Goal: Transaction & Acquisition: Purchase product/service

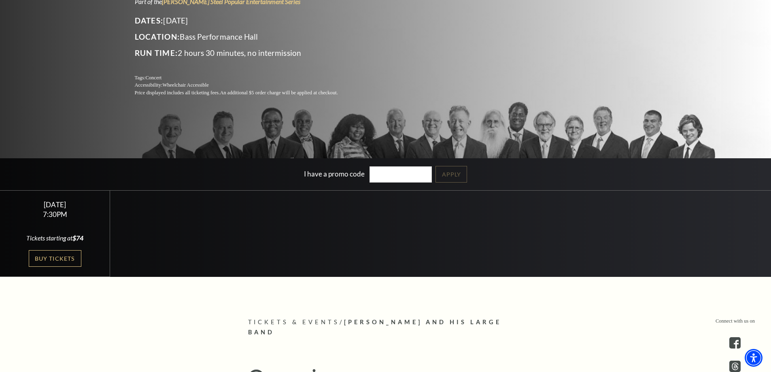
scroll to position [121, 0]
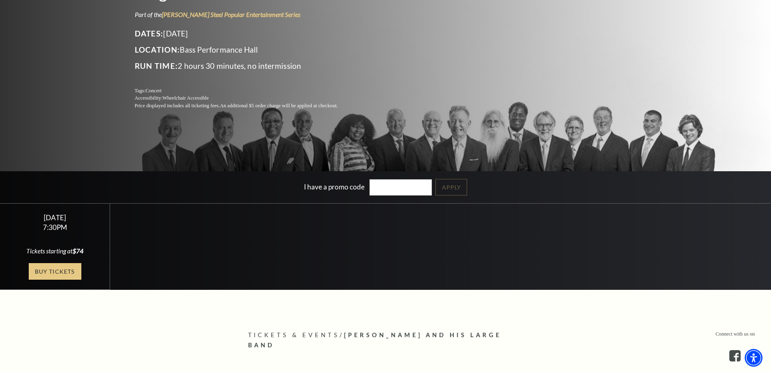
click at [53, 269] on link "Buy Tickets" at bounding box center [55, 271] width 53 height 17
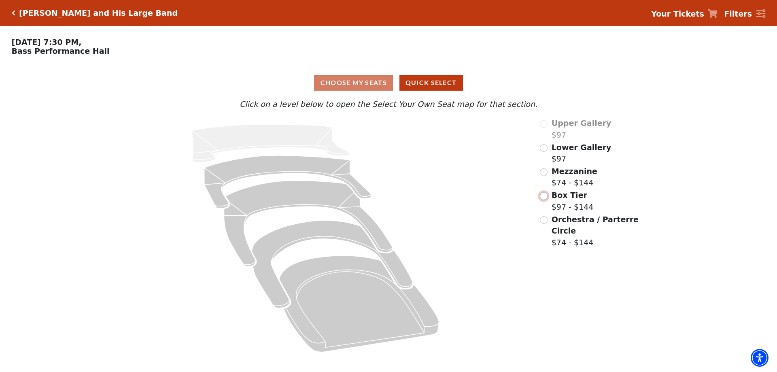
click at [545, 200] on input "Box Tier$97 - $144\a" at bounding box center [544, 196] width 8 height 8
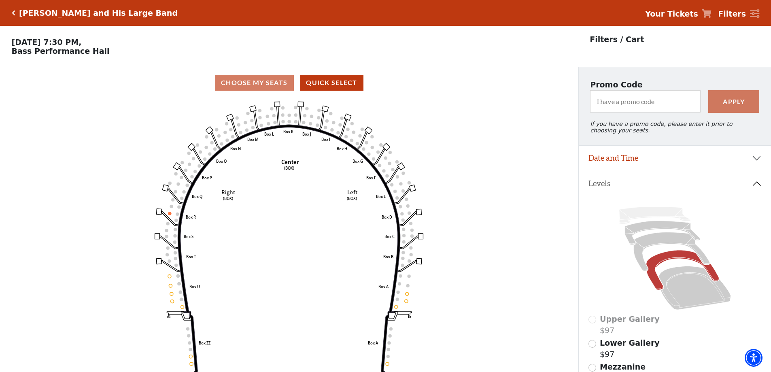
click at [270, 85] on div "Choose My Seats Quick Select" at bounding box center [289, 83] width 579 height 16
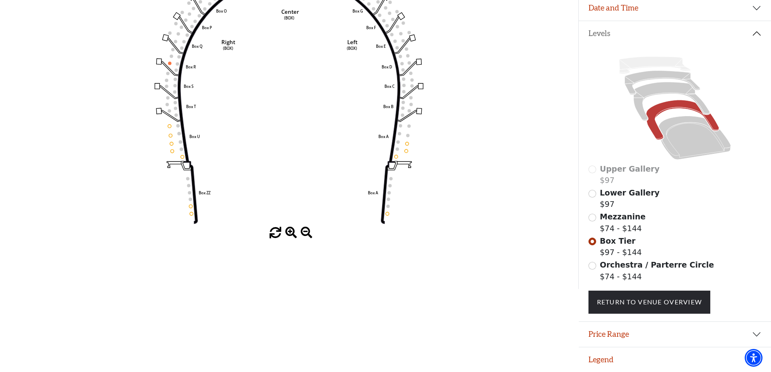
scroll to position [156, 0]
click at [703, 133] on icon at bounding box center [695, 138] width 72 height 44
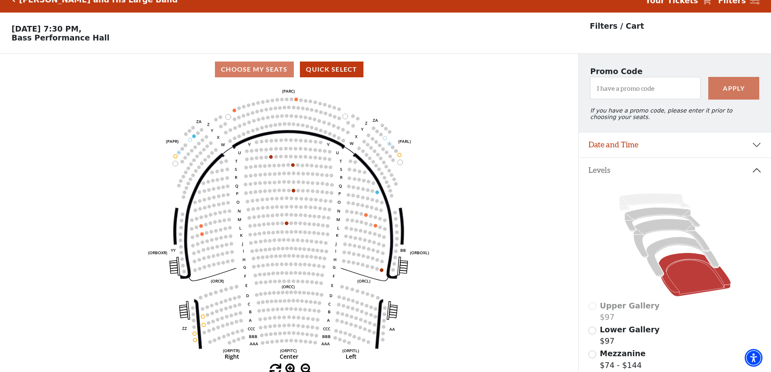
scroll to position [0, 0]
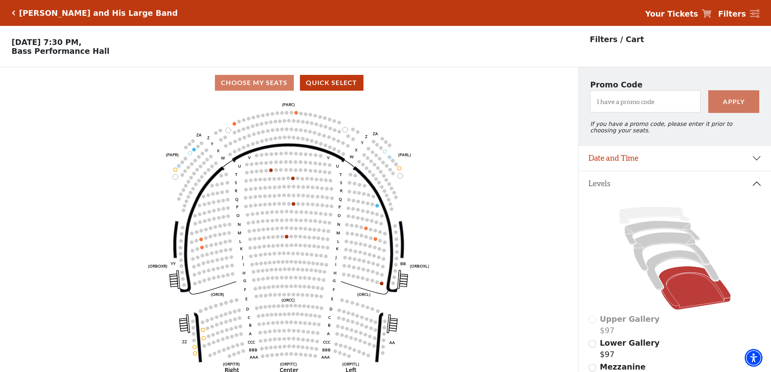
click at [12, 13] on icon "Click here to go back to filters" at bounding box center [14, 13] width 4 height 6
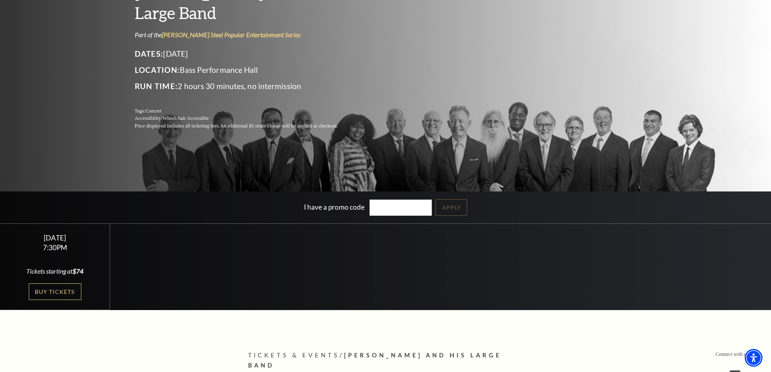
scroll to position [121, 0]
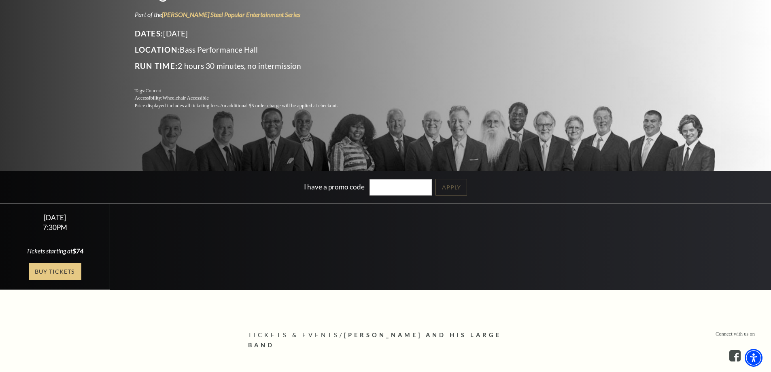
click at [45, 268] on link "Buy Tickets" at bounding box center [55, 271] width 53 height 17
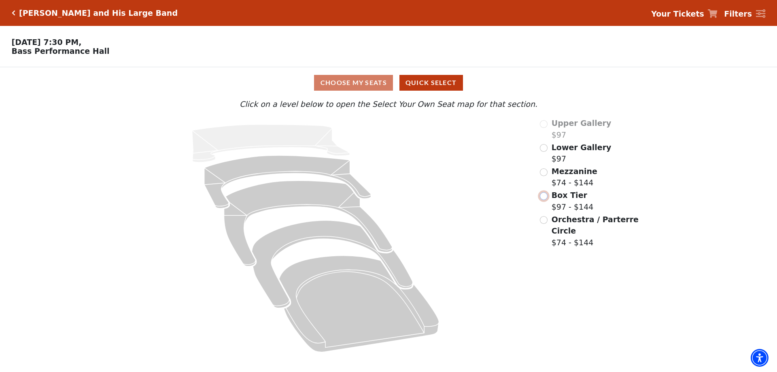
click at [547, 200] on input "Box Tier$97 - $144\a" at bounding box center [544, 196] width 8 height 8
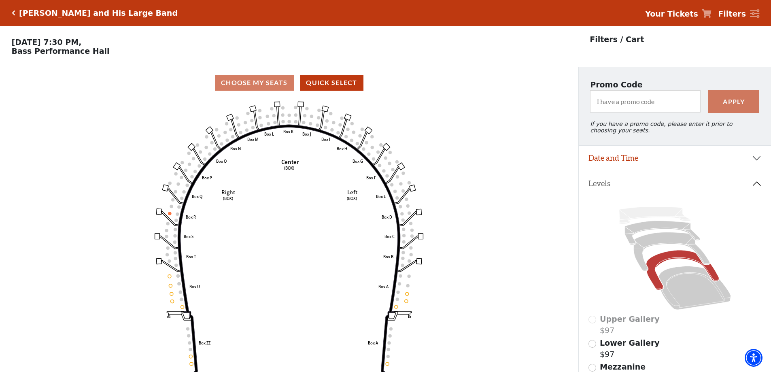
click at [15, 12] on div "[PERSON_NAME] and His Large Band" at bounding box center [96, 13] width 162 height 9
click at [13, 13] on icon "Click here to go back to filters" at bounding box center [14, 13] width 4 height 6
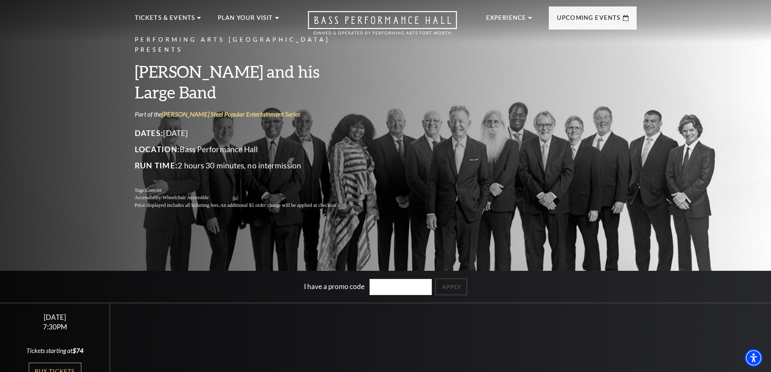
scroll to position [121, 0]
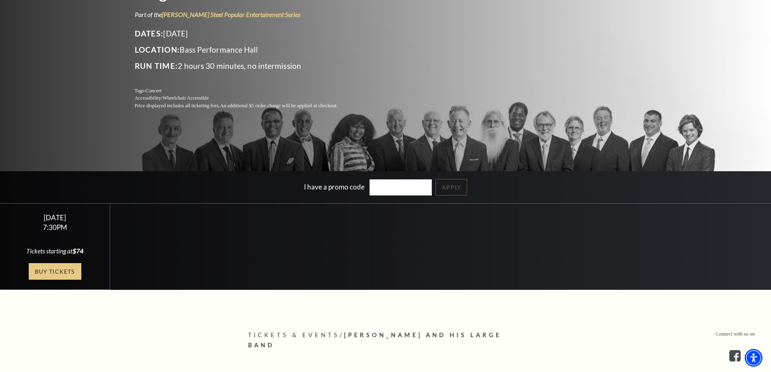
click at [55, 275] on link "Buy Tickets" at bounding box center [55, 271] width 53 height 17
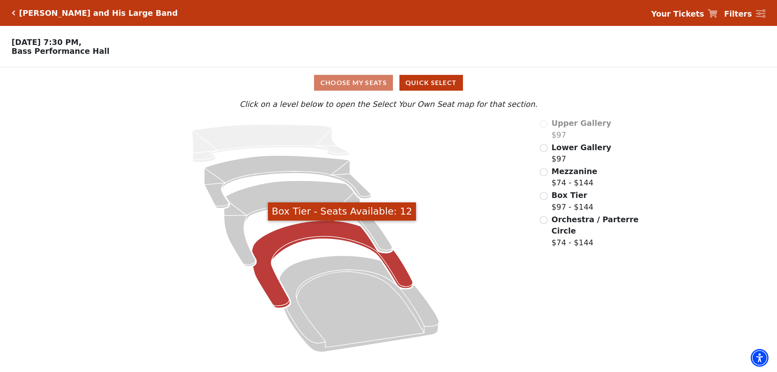
click at [321, 234] on icon "Box Tier - Seats Available: 12" at bounding box center [332, 265] width 161 height 88
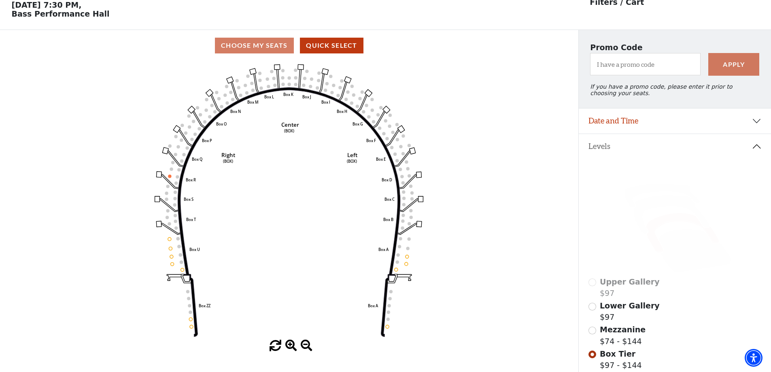
scroll to position [38, 0]
click at [264, 49] on div "Choose My Seats Quick Select" at bounding box center [289, 45] width 579 height 16
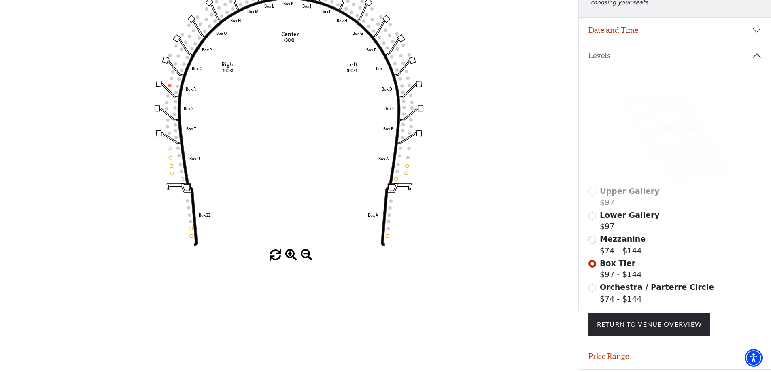
scroll to position [156, 0]
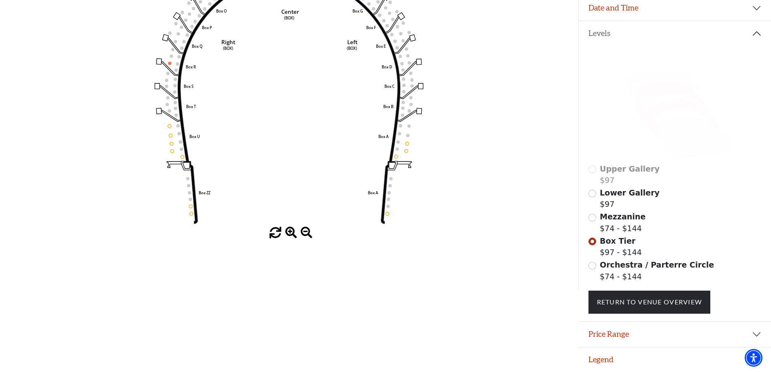
click at [672, 88] on icon at bounding box center [672, 101] width 76 height 39
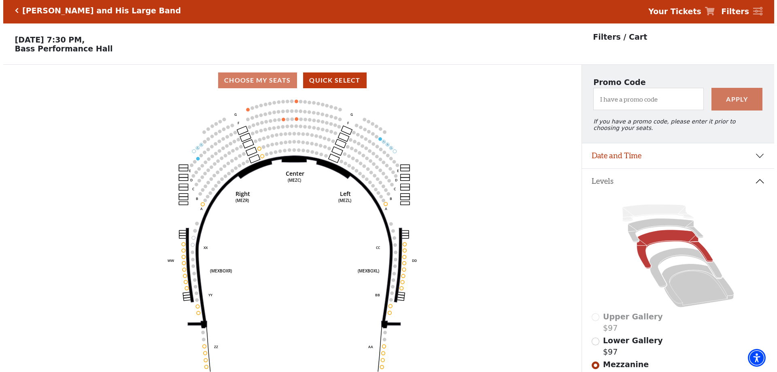
scroll to position [0, 0]
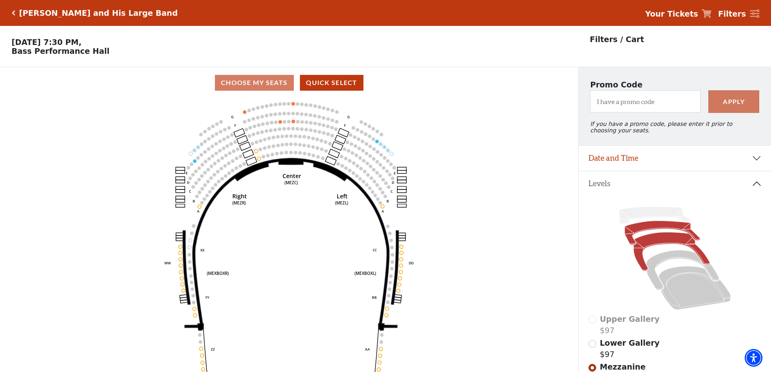
click at [658, 230] on icon at bounding box center [662, 233] width 75 height 24
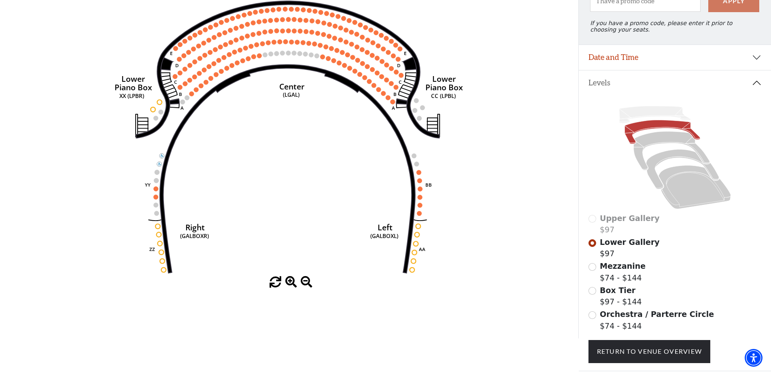
scroll to position [119, 0]
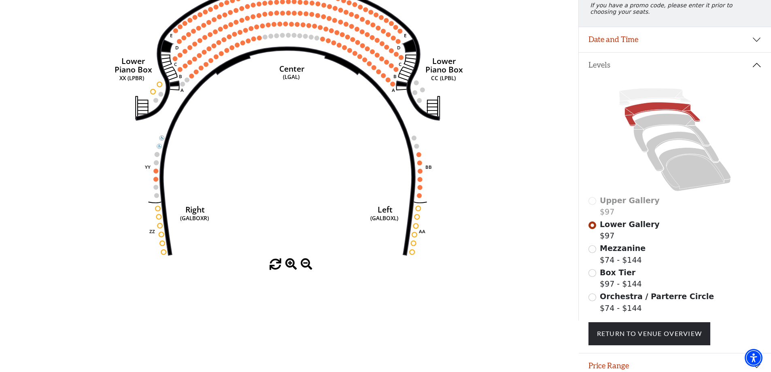
click at [292, 267] on span at bounding box center [291, 265] width 12 height 12
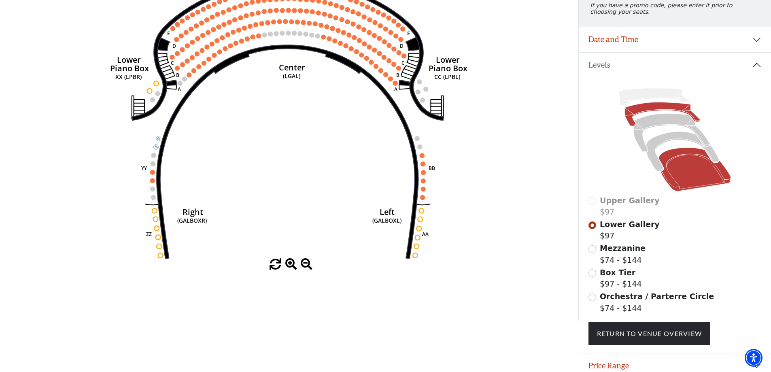
click at [684, 162] on icon at bounding box center [695, 170] width 72 height 44
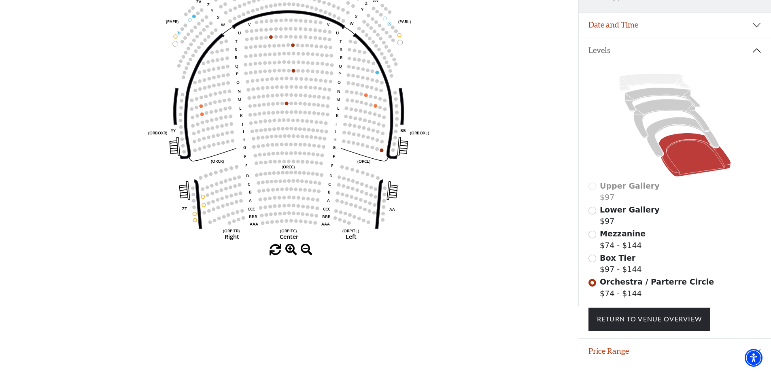
scroll to position [115, 0]
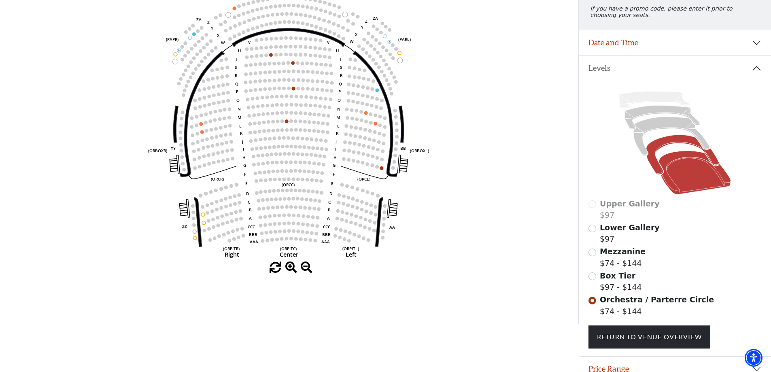
click at [680, 145] on icon at bounding box center [682, 155] width 73 height 40
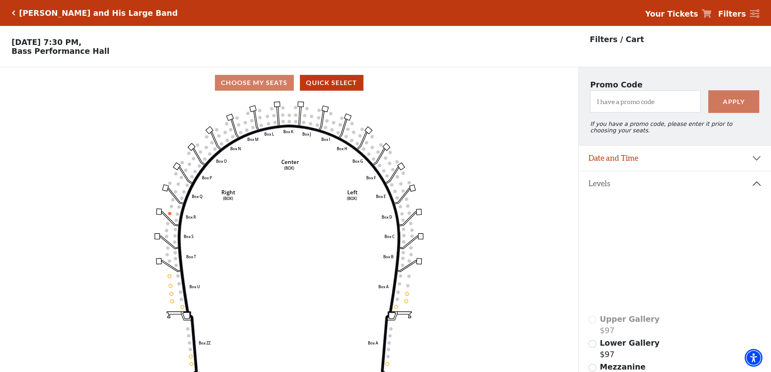
scroll to position [121, 0]
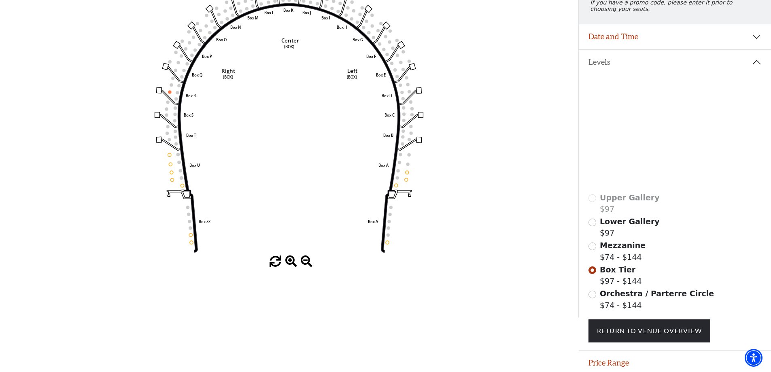
click at [681, 173] on icon at bounding box center [695, 167] width 72 height 44
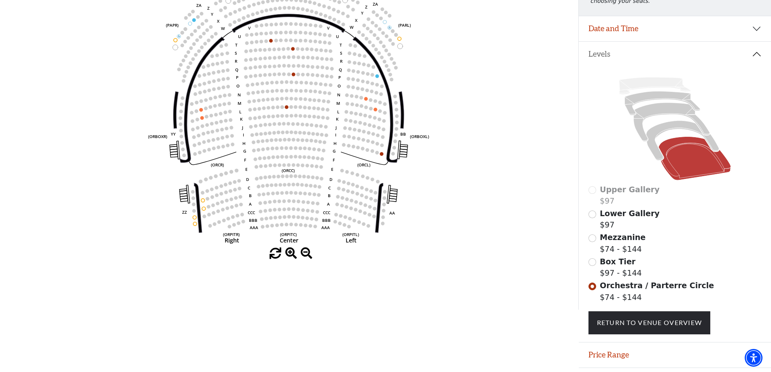
scroll to position [115, 0]
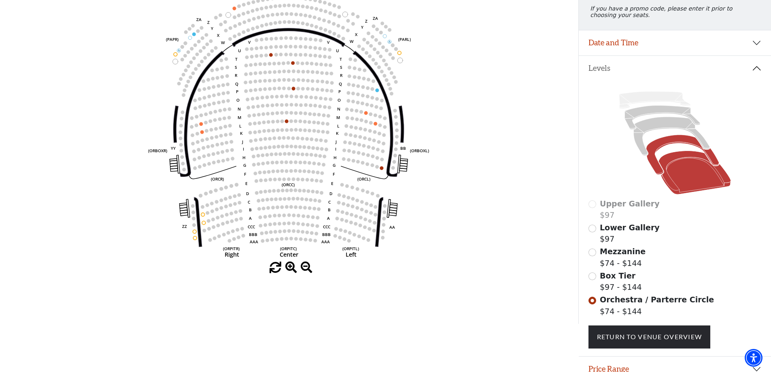
click at [669, 145] on icon at bounding box center [682, 155] width 73 height 40
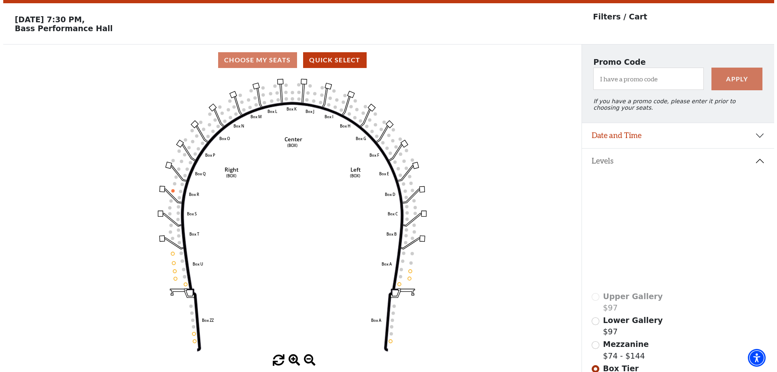
scroll to position [0, 0]
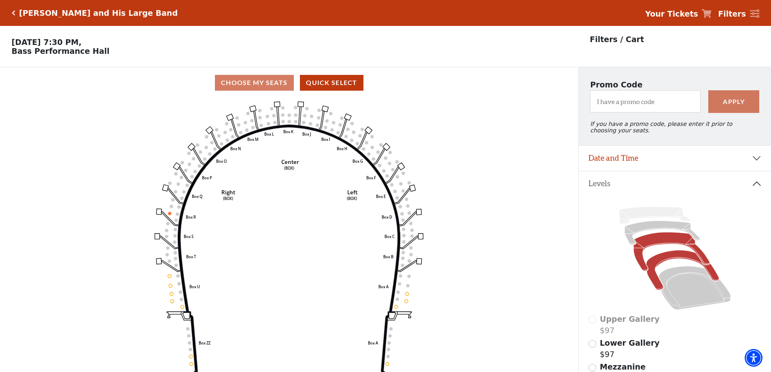
click at [678, 243] on icon at bounding box center [672, 251] width 76 height 39
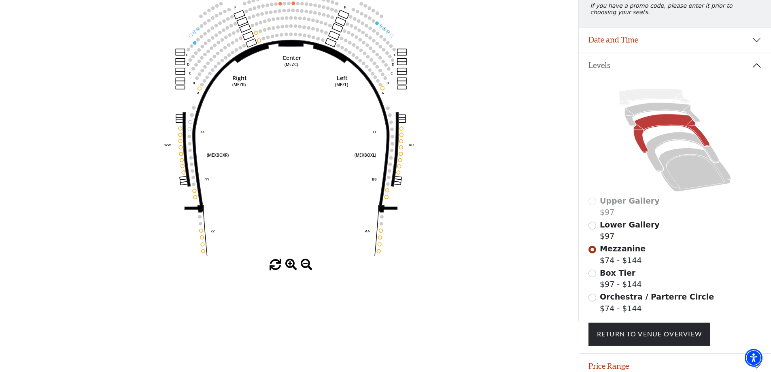
scroll to position [119, 0]
click at [660, 112] on icon at bounding box center [662, 114] width 75 height 24
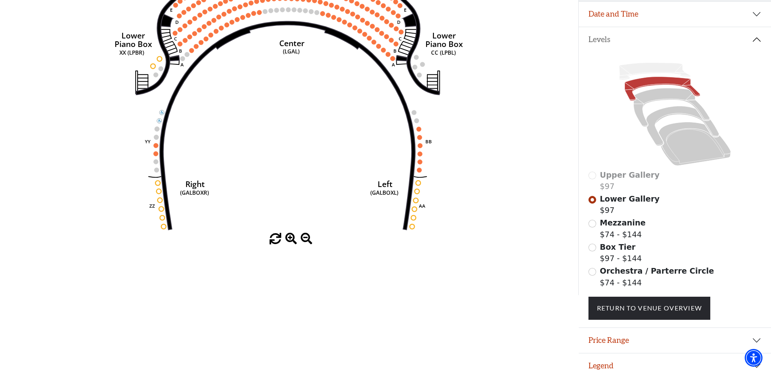
scroll to position [156, 0]
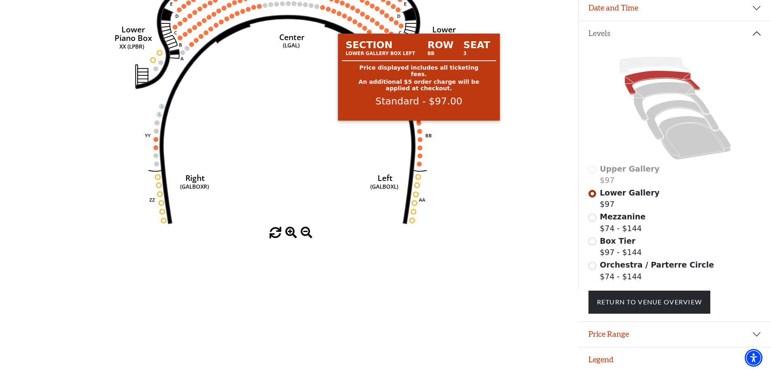
click at [418, 121] on circle at bounding box center [419, 123] width 5 height 5
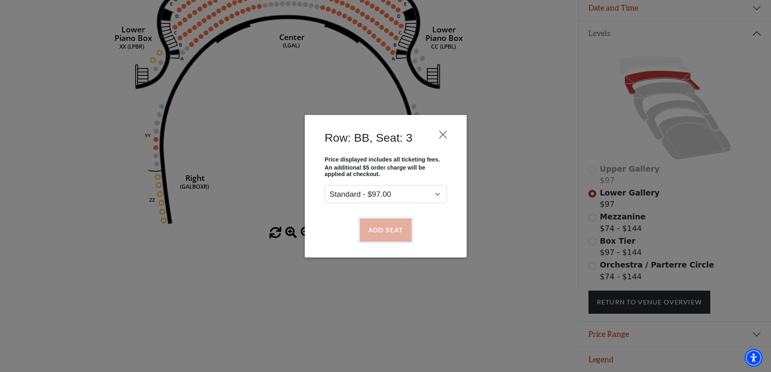
click at [392, 232] on button "Add Seat" at bounding box center [386, 230] width 52 height 23
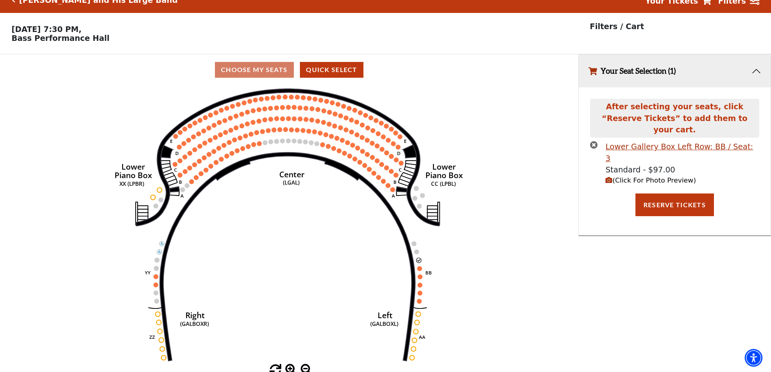
scroll to position [20, 0]
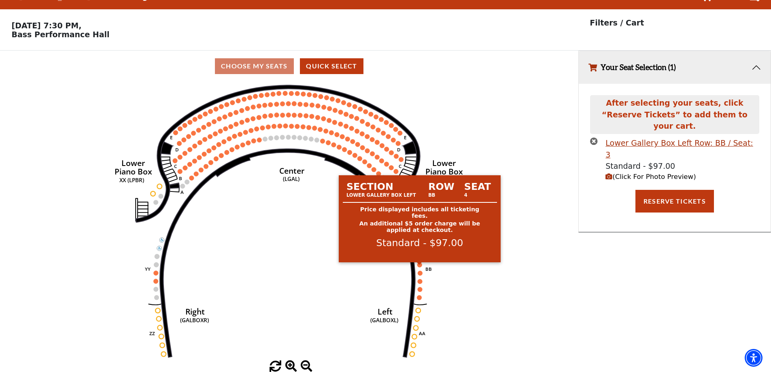
click at [420, 265] on circle at bounding box center [419, 264] width 5 height 5
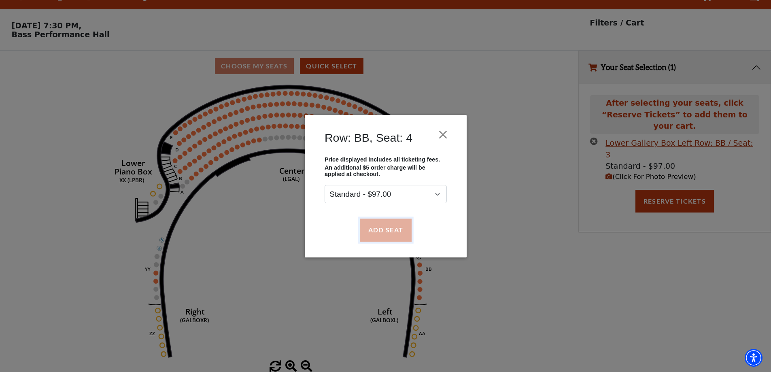
click at [400, 231] on button "Add Seat" at bounding box center [386, 230] width 52 height 23
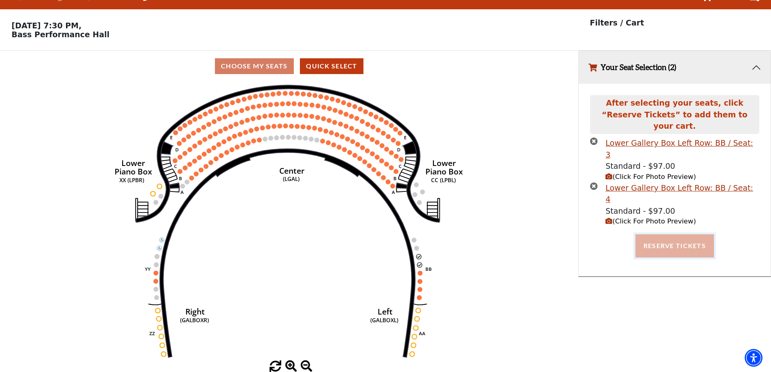
click at [664, 234] on button "Reserve Tickets" at bounding box center [675, 245] width 79 height 23
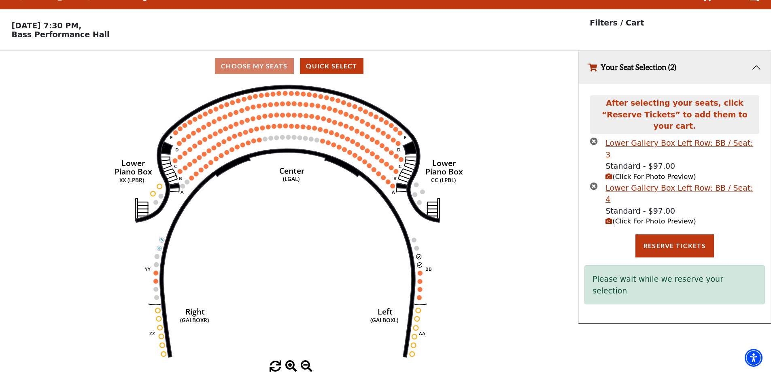
click at [648, 217] on span "(Click For Photo Preview)" at bounding box center [651, 221] width 90 height 8
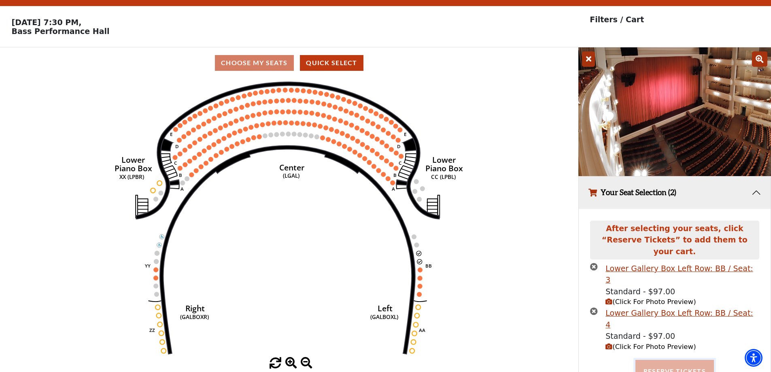
click at [675, 360] on button "Reserve Tickets" at bounding box center [675, 371] width 79 height 23
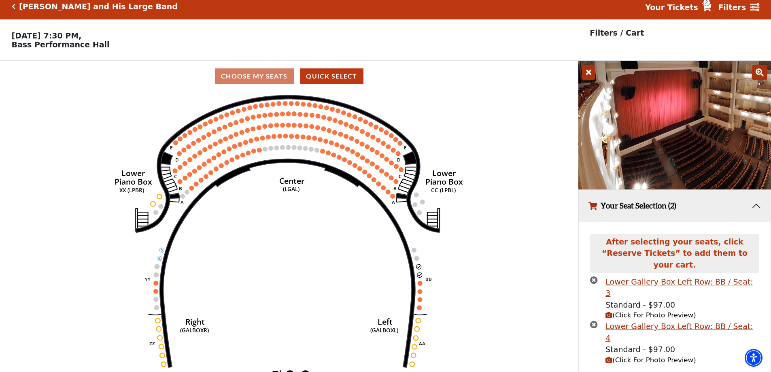
scroll to position [0, 0]
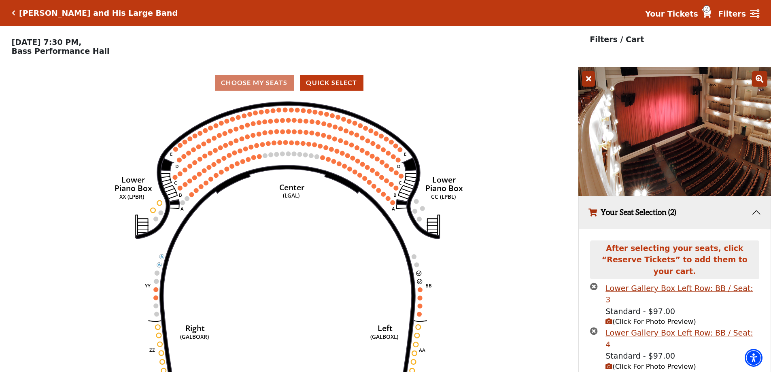
click at [711, 12] on span "2" at bounding box center [706, 8] width 7 height 7
click at [690, 14] on strong "Your Tickets" at bounding box center [671, 13] width 53 height 9
click at [710, 11] on span "2" at bounding box center [706, 8] width 7 height 7
click at [711, 11] on span "2" at bounding box center [706, 8] width 7 height 7
click at [684, 12] on strong "Your Tickets" at bounding box center [671, 13] width 53 height 9
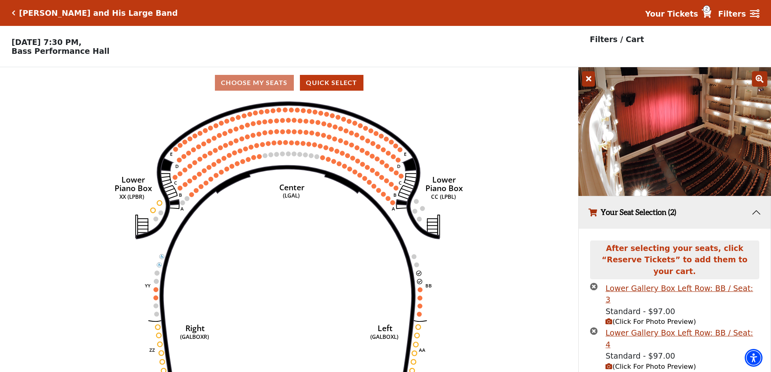
click at [684, 12] on strong "Your Tickets" at bounding box center [671, 13] width 53 height 9
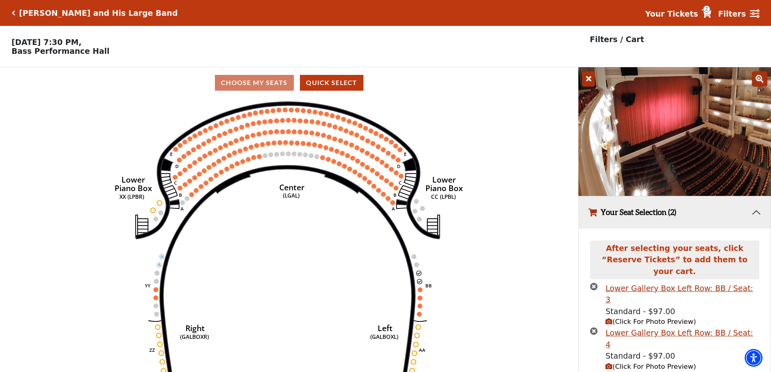
click at [67, 13] on h5 "Lyle Lovett and His Large Band" at bounding box center [98, 13] width 159 height 9
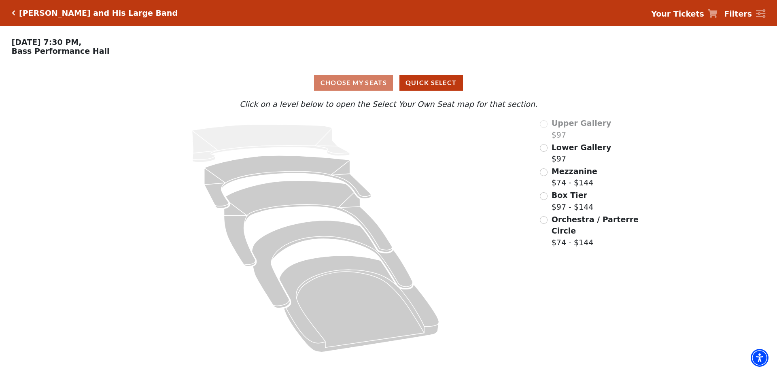
click at [718, 11] on icon at bounding box center [713, 13] width 10 height 9
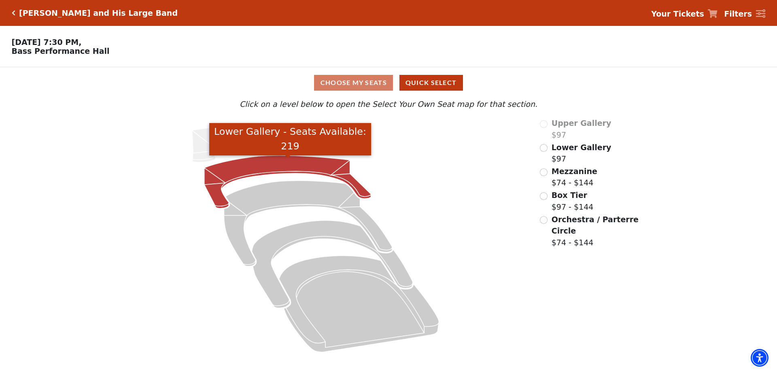
click at [325, 171] on icon "Lower Gallery - Seats Available: 219" at bounding box center [287, 181] width 167 height 53
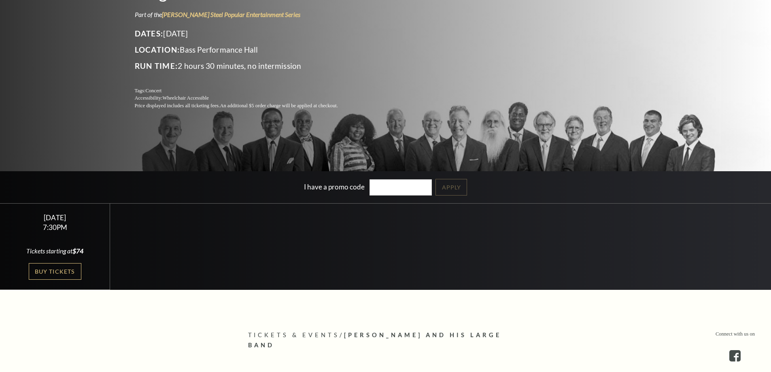
scroll to position [121, 0]
click at [50, 269] on link "Buy Tickets" at bounding box center [55, 271] width 53 height 17
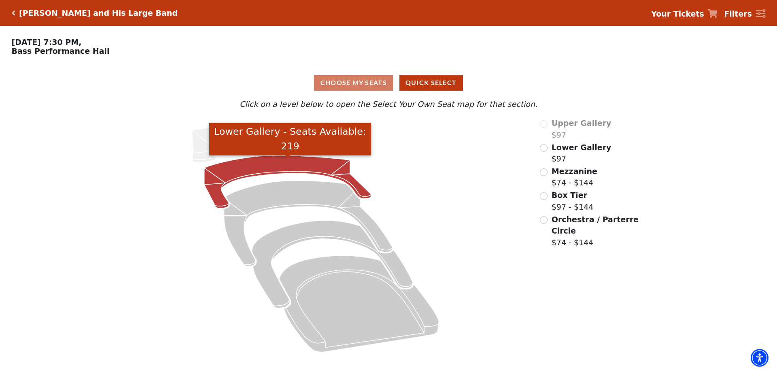
click at [360, 190] on icon "Lower Gallery - Seats Available: 219" at bounding box center [287, 181] width 167 height 53
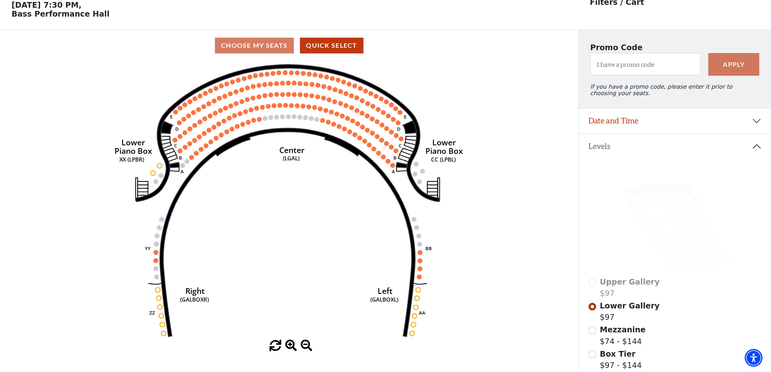
scroll to position [38, 0]
click at [421, 238] on circle at bounding box center [419, 235] width 5 height 5
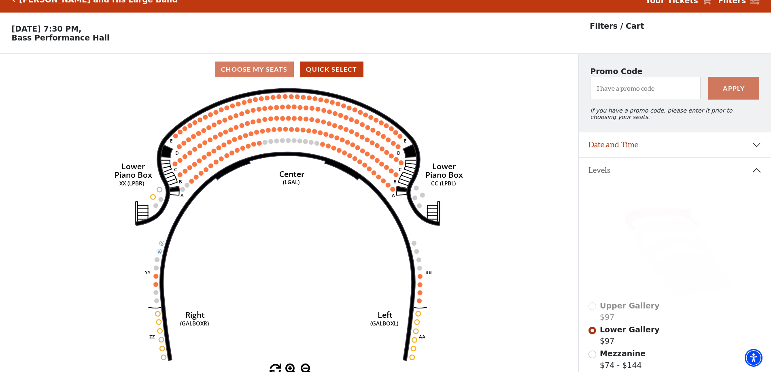
scroll to position [0, 0]
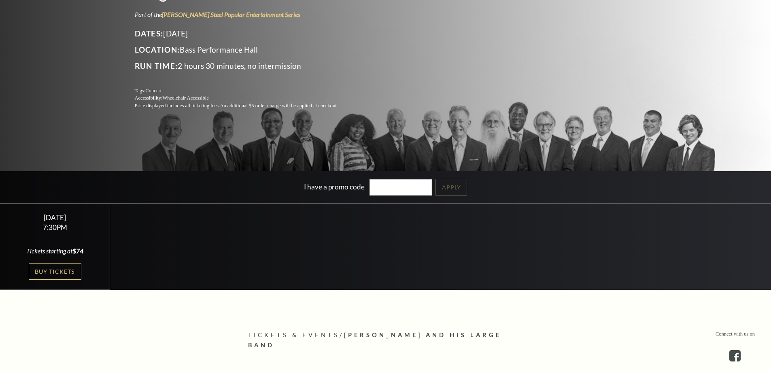
scroll to position [121, 0]
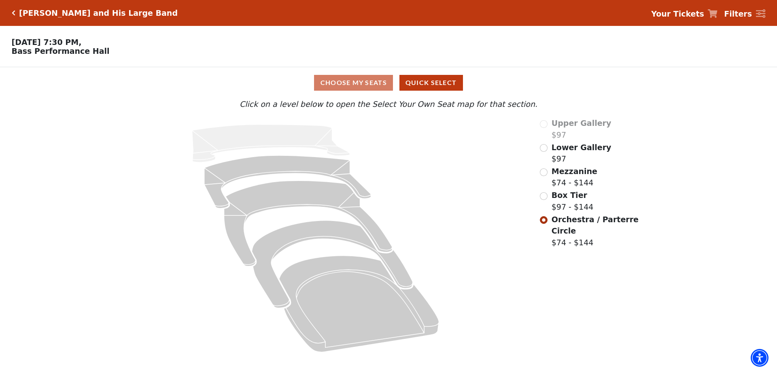
click at [687, 10] on strong "Your Tickets" at bounding box center [678, 13] width 53 height 9
click at [346, 88] on div "Choose My Seats Quick Select" at bounding box center [388, 83] width 583 height 16
click at [698, 15] on strong "Your Tickets" at bounding box center [678, 13] width 53 height 9
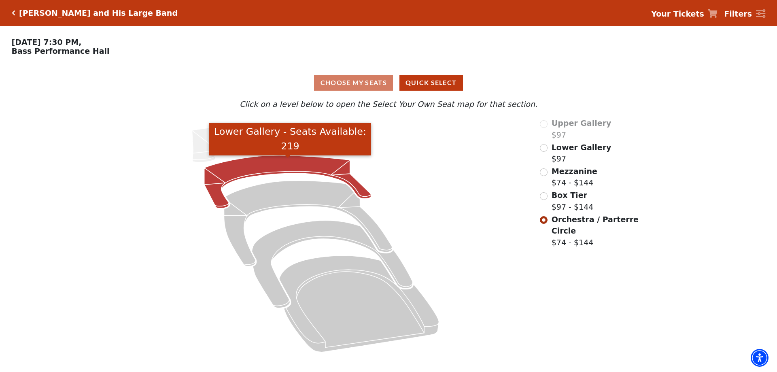
click at [357, 189] on icon "Lower Gallery - Seats Available: 219" at bounding box center [287, 181] width 167 height 53
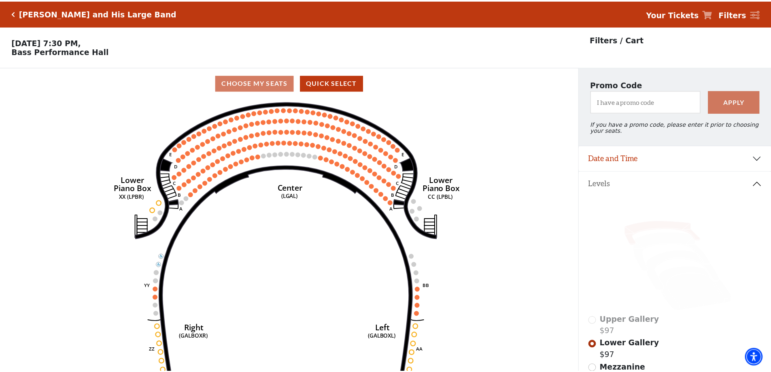
scroll to position [38, 0]
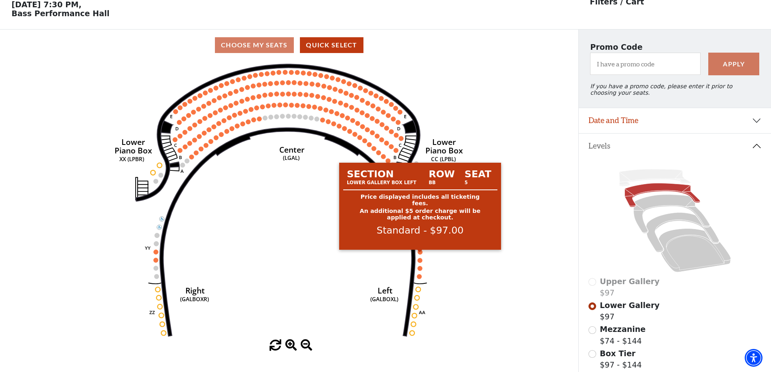
click at [421, 255] on circle at bounding box center [420, 252] width 5 height 5
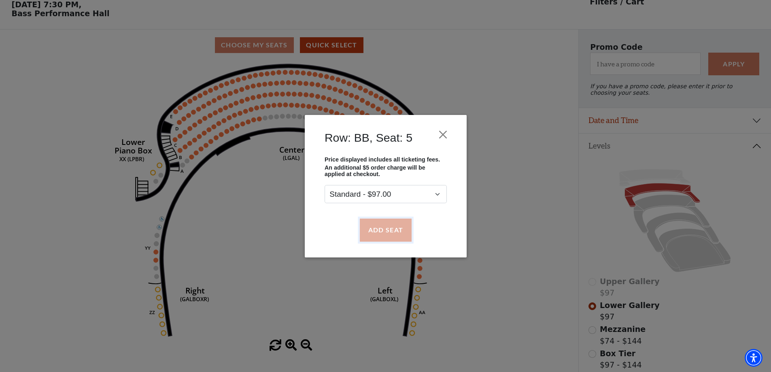
click at [384, 231] on button "Add Seat" at bounding box center [386, 230] width 52 height 23
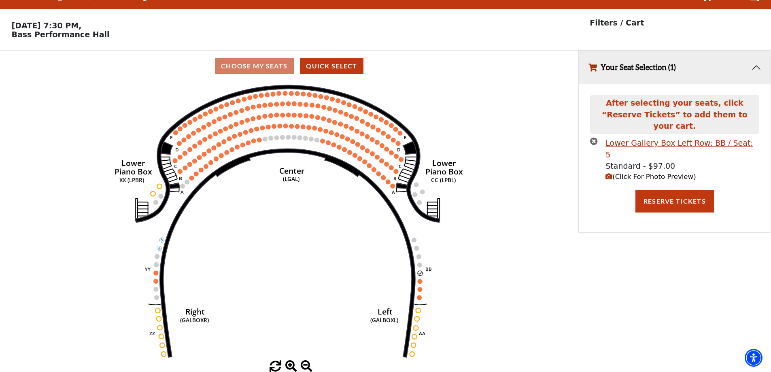
scroll to position [0, 0]
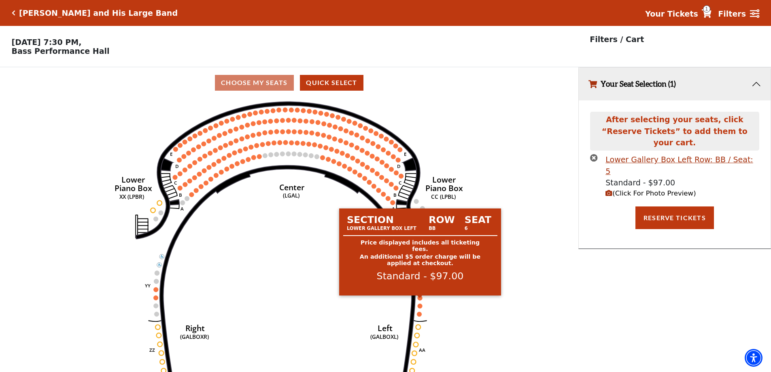
click at [419, 300] on circle at bounding box center [420, 298] width 5 height 5
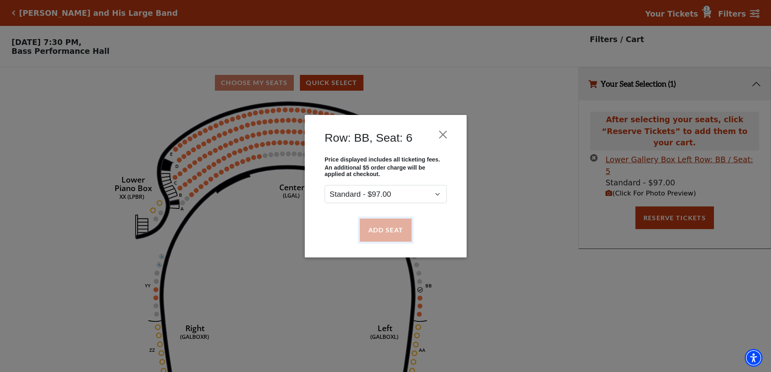
click at [385, 232] on button "Add Seat" at bounding box center [386, 230] width 52 height 23
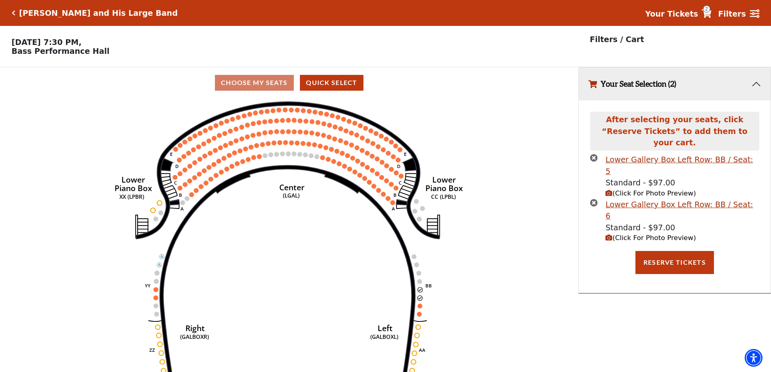
click at [642, 234] on span "(Click For Photo Preview)" at bounding box center [651, 238] width 90 height 8
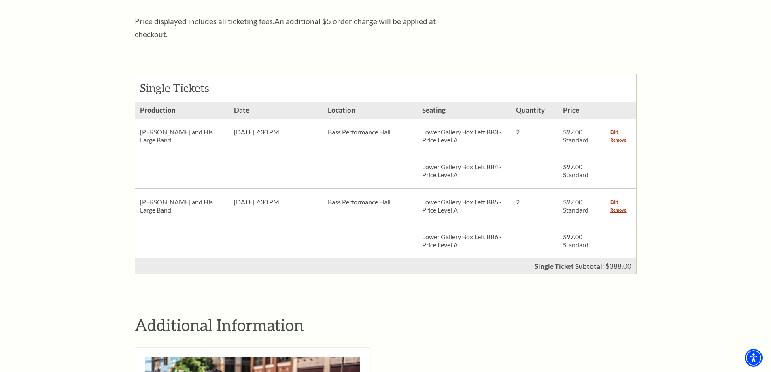
scroll to position [324, 0]
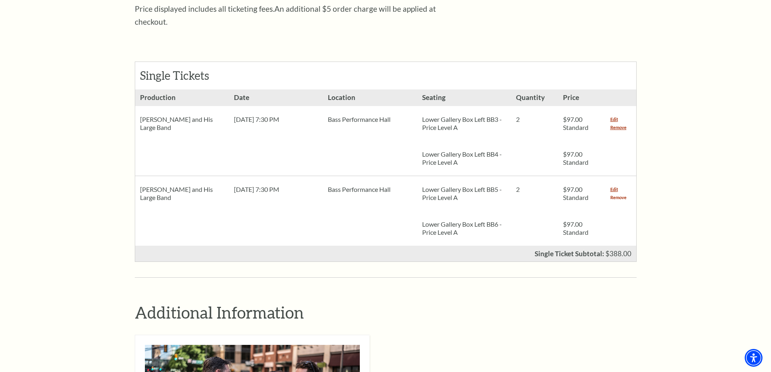
click at [614, 194] on link "Remove" at bounding box center [619, 198] width 16 height 8
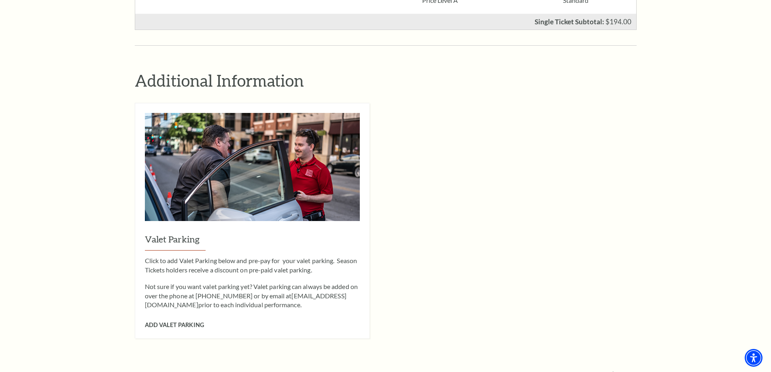
scroll to position [688, 0]
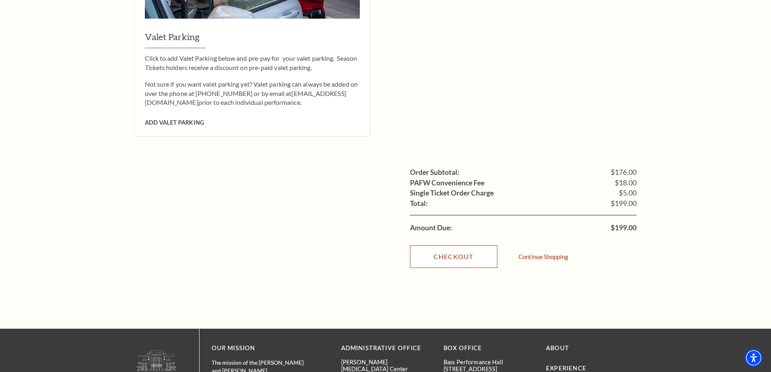
click at [456, 245] on link "Checkout" at bounding box center [453, 256] width 87 height 23
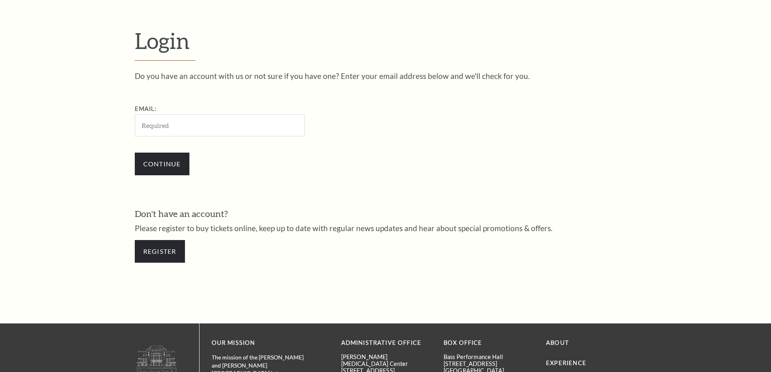
scroll to position [271, 0]
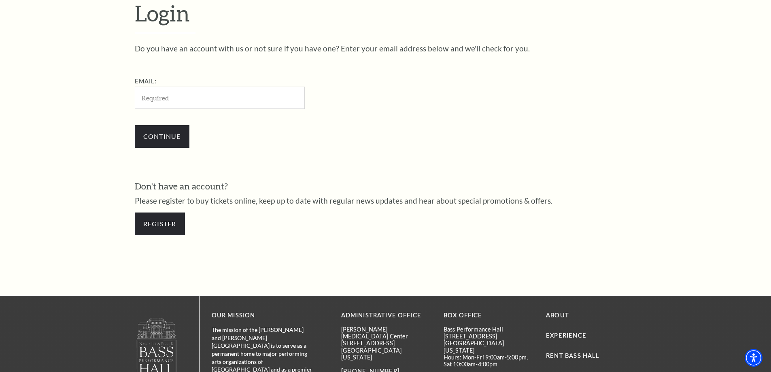
click at [155, 98] on input "Email:" at bounding box center [220, 98] width 170 height 22
type input "[EMAIL_ADDRESS][DOMAIN_NAME]"
click at [166, 128] on input "Continue" at bounding box center [162, 136] width 55 height 23
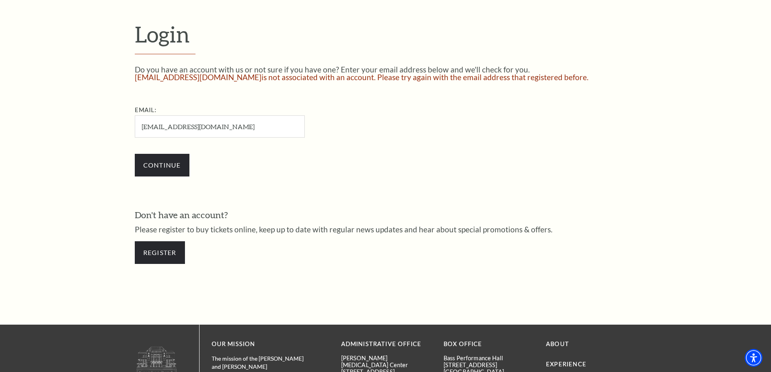
scroll to position [258, 0]
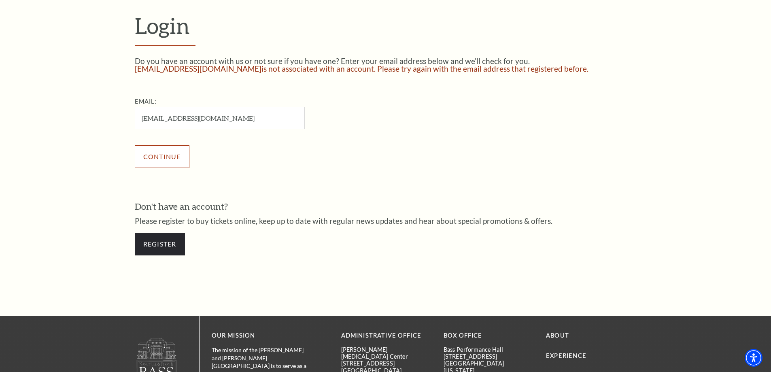
click at [161, 161] on input "Continue" at bounding box center [162, 156] width 55 height 23
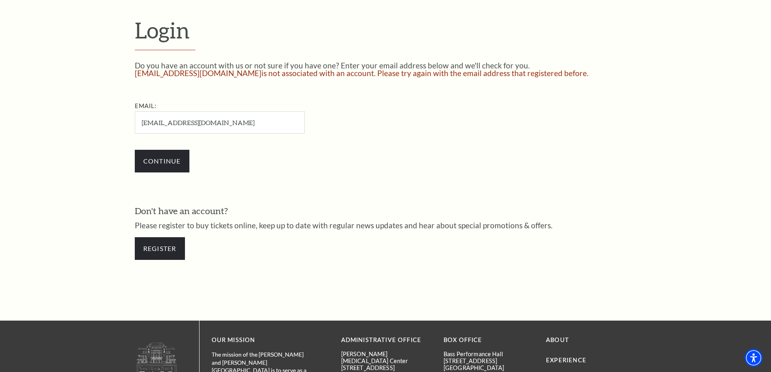
scroll to position [299, 0]
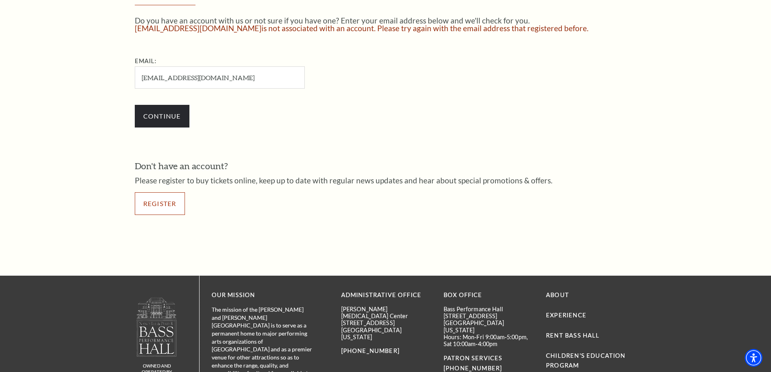
click at [151, 204] on link "Register" at bounding box center [160, 203] width 50 height 23
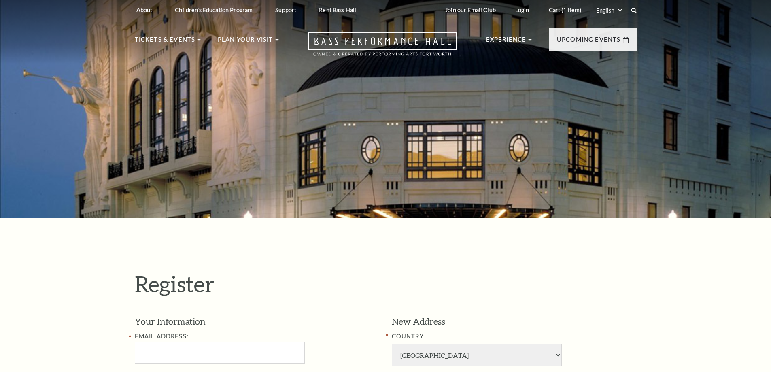
select select "1"
select select "TX"
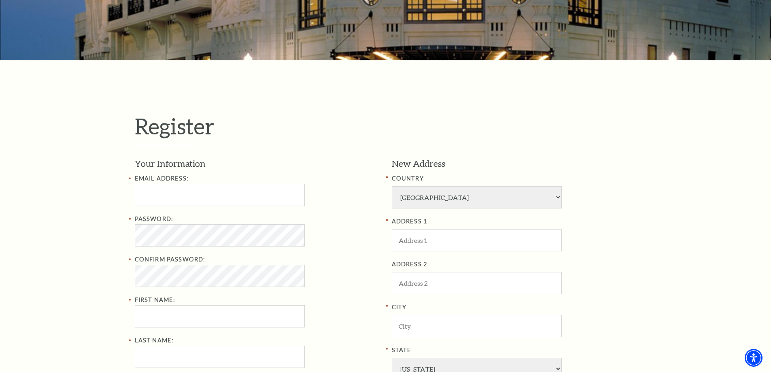
scroll to position [162, 0]
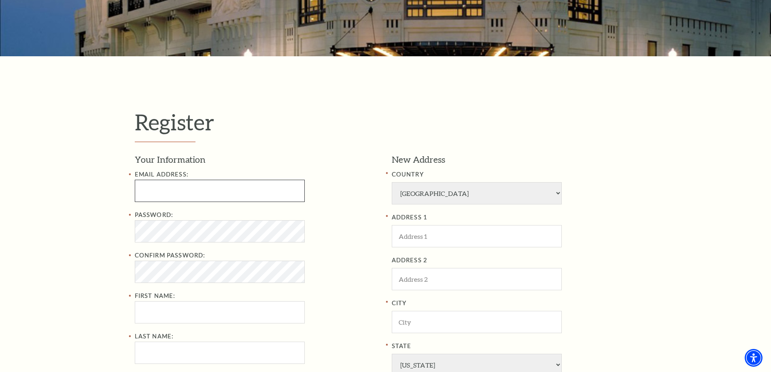
click at [158, 189] on input "Email Address:" at bounding box center [220, 191] width 170 height 22
type input "[EMAIL_ADDRESS][DOMAIN_NAME]"
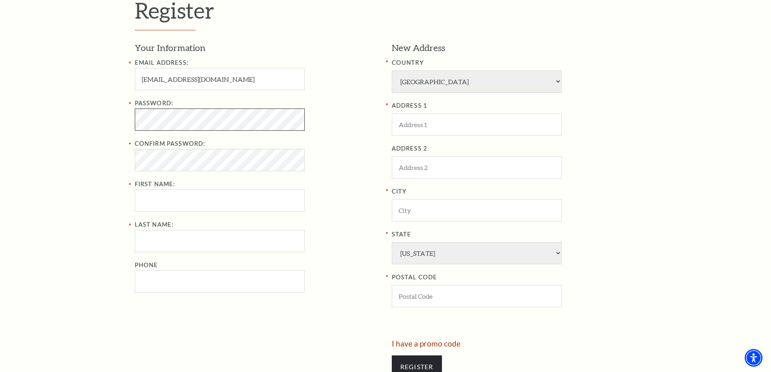
scroll to position [283, 0]
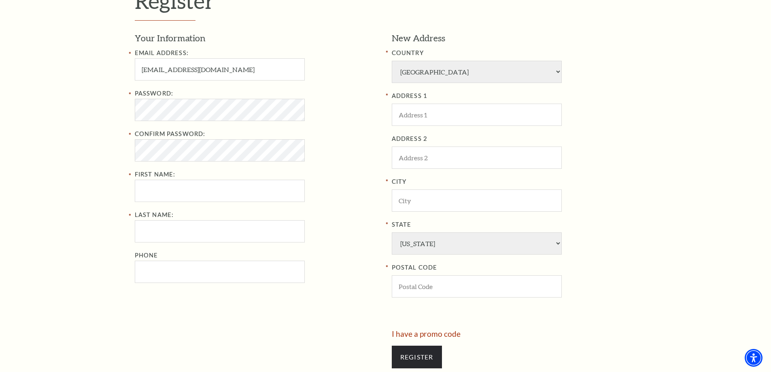
click at [156, 131] on label "Confirm Password:" at bounding box center [170, 133] width 71 height 7
click at [156, 193] on input "First Name:" at bounding box center [220, 191] width 170 height 22
type input "Richard"
click at [162, 230] on input "Last Name:" at bounding box center [220, 231] width 170 height 22
type input "Mason"
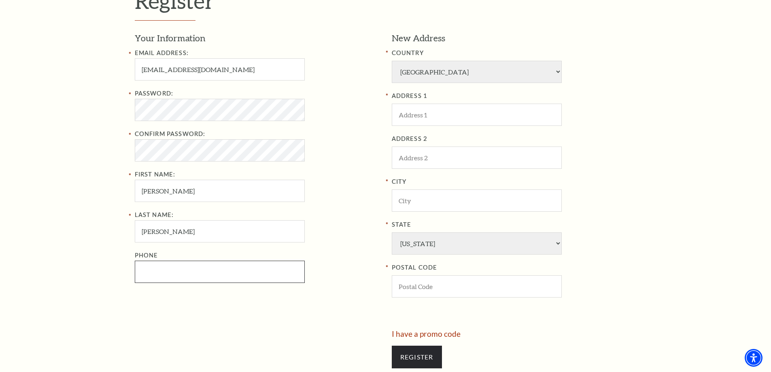
click at [152, 278] on input "Phone" at bounding box center [220, 272] width 170 height 22
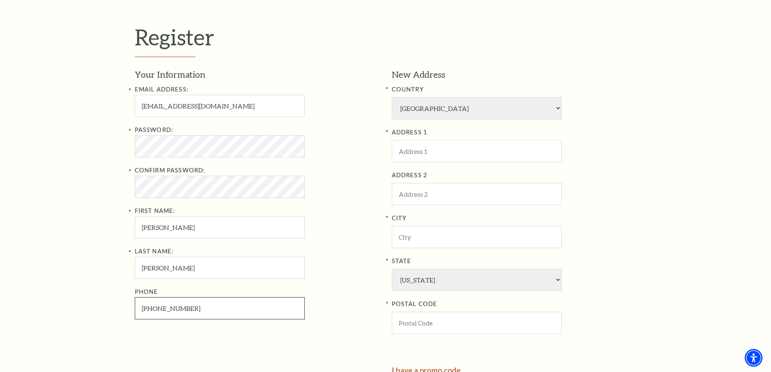
scroll to position [202, 0]
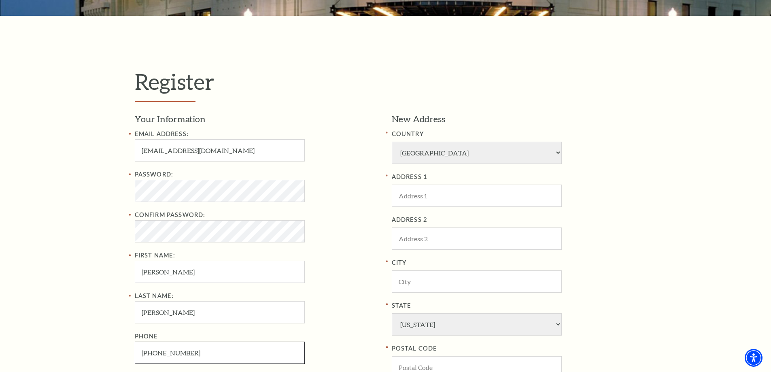
type input "817-296-4873"
click at [441, 196] on input "ADDRESS 1" at bounding box center [477, 196] width 170 height 22
type input "1002 Monarch Court"
type input "Keller"
type input "76248"
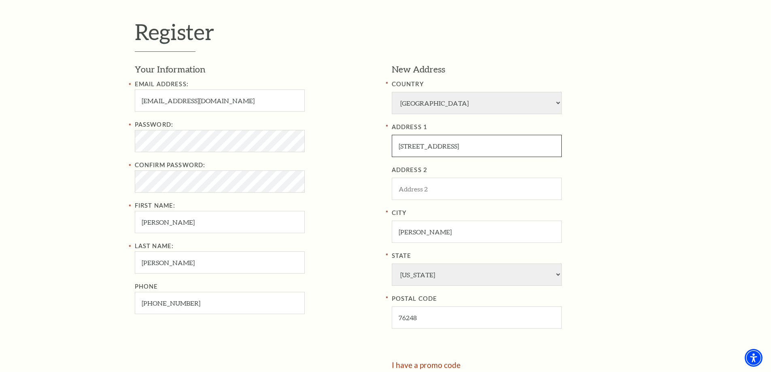
scroll to position [364, 0]
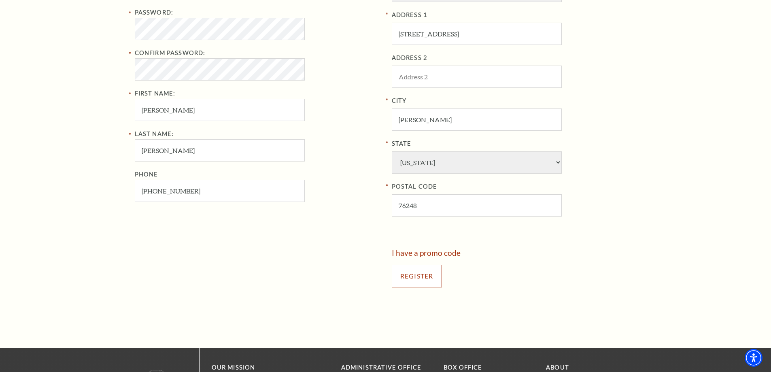
click at [415, 279] on input "Register" at bounding box center [417, 276] width 50 height 23
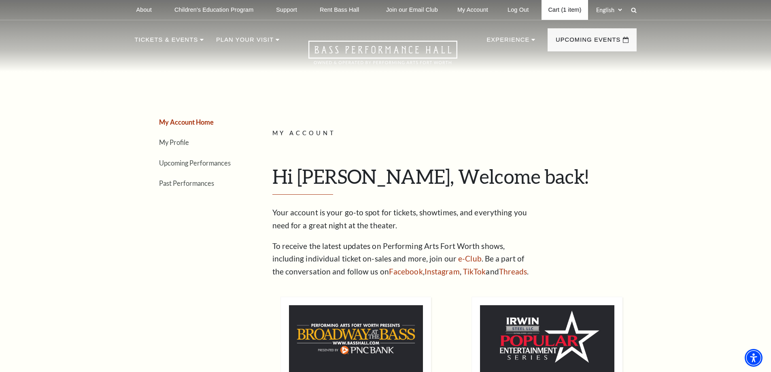
click at [565, 10] on link "Cart (1 item)" at bounding box center [565, 10] width 46 height 20
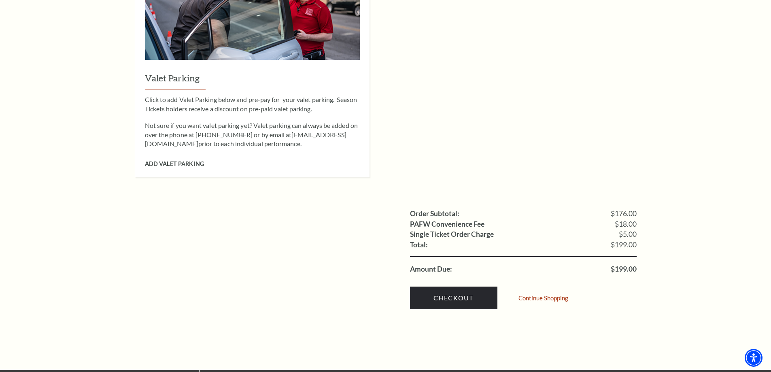
scroll to position [648, 0]
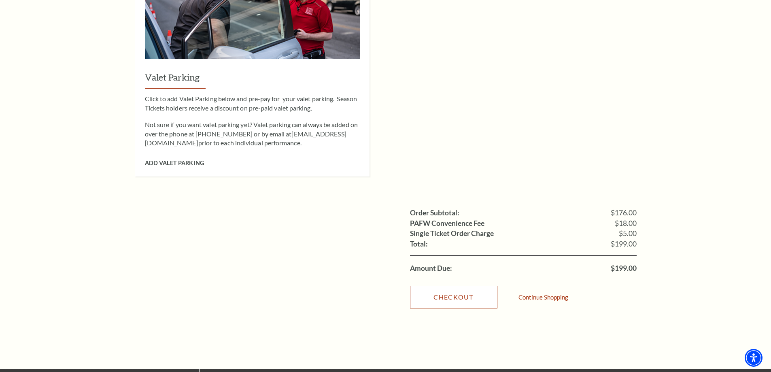
click at [465, 286] on link "Checkout" at bounding box center [453, 297] width 87 height 23
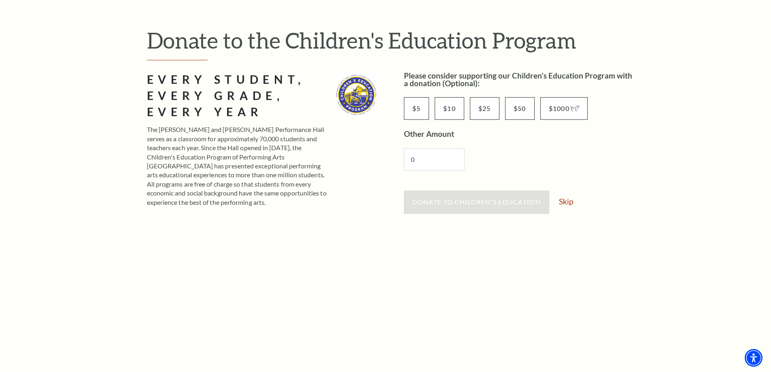
scroll to position [81, 0]
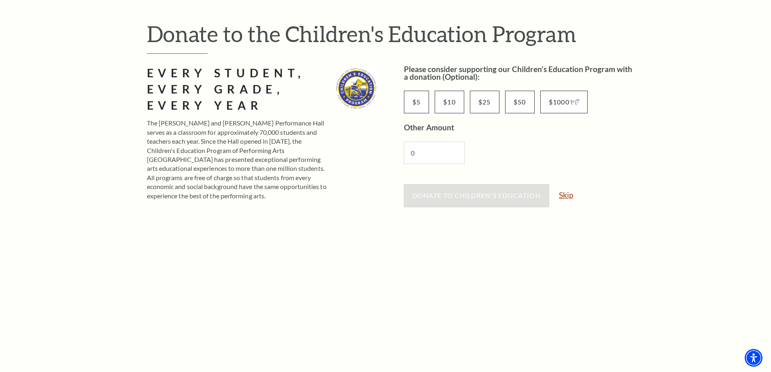
click at [564, 194] on link "Skip" at bounding box center [566, 195] width 14 height 8
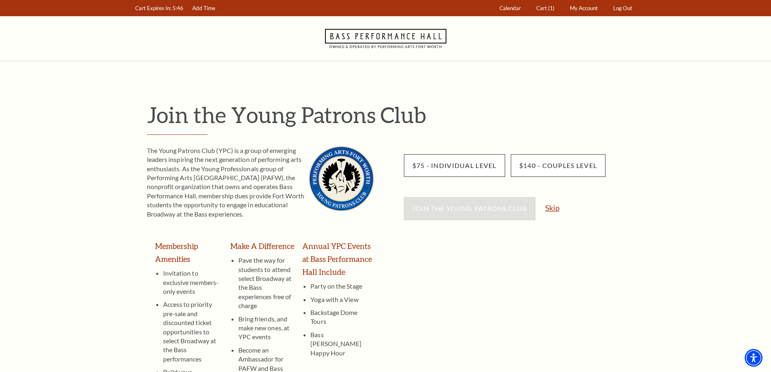
click at [555, 206] on link "Skip" at bounding box center [552, 208] width 14 height 8
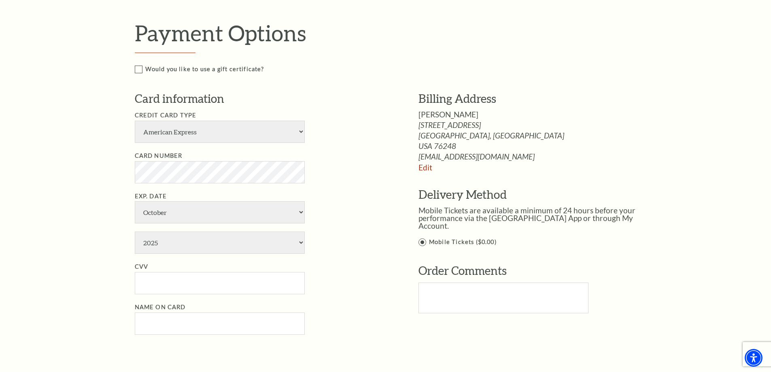
scroll to position [364, 0]
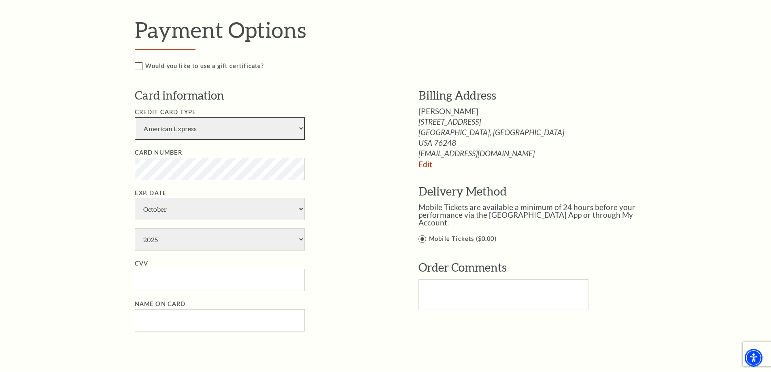
click at [187, 127] on select "American Express Visa Master Card Discover" at bounding box center [220, 128] width 170 height 22
select select "24"
click at [135, 117] on select "American Express Visa Master Card Discover" at bounding box center [220, 128] width 170 height 22
click at [96, 187] on div "Notice × Tickets cannot be removed during a Ticket Exchange. Choose Start Over …" at bounding box center [385, 156] width 771 height 919
click at [154, 209] on select "January February March April May June July August September October November De…" at bounding box center [220, 209] width 170 height 22
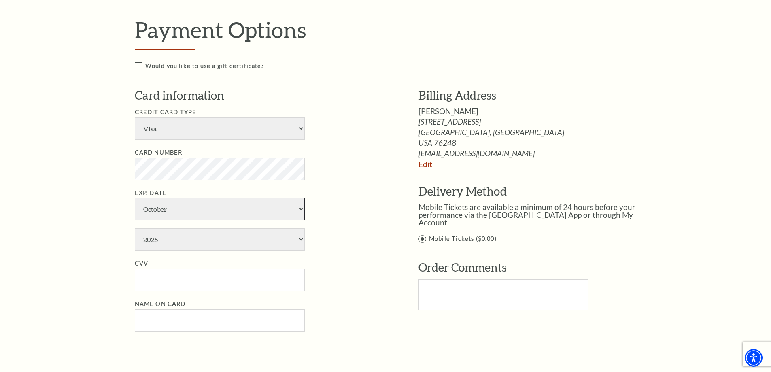
select select "4"
click at [135, 198] on select "January February March April May June July August September October November De…" at bounding box center [220, 209] width 170 height 22
click at [173, 246] on select "2025 2026 2027 2028 2029 2030 2031 2032 2033 2034" at bounding box center [220, 239] width 170 height 22
select select "2027"
click at [135, 228] on select "2025 2026 2027 2028 2029 2030 2031 2032 2033 2034" at bounding box center [220, 239] width 170 height 22
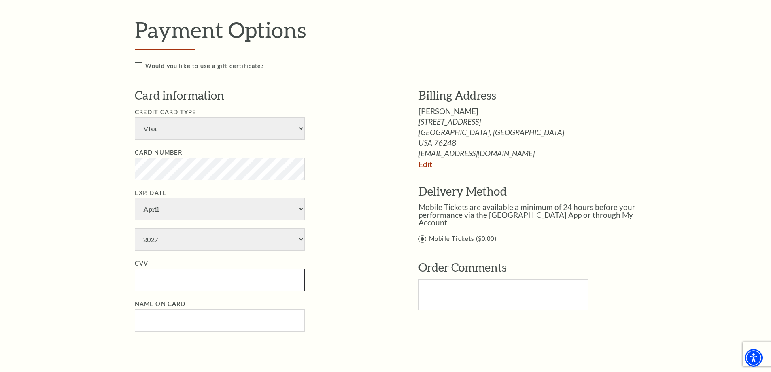
click at [170, 277] on input "CVV" at bounding box center [220, 280] width 170 height 22
type input "988"
click at [103, 269] on div "Notice × Tickets cannot be removed during a Ticket Exchange. Choose Start Over …" at bounding box center [385, 156] width 771 height 919
click at [156, 316] on input "Name on Card" at bounding box center [220, 320] width 170 height 22
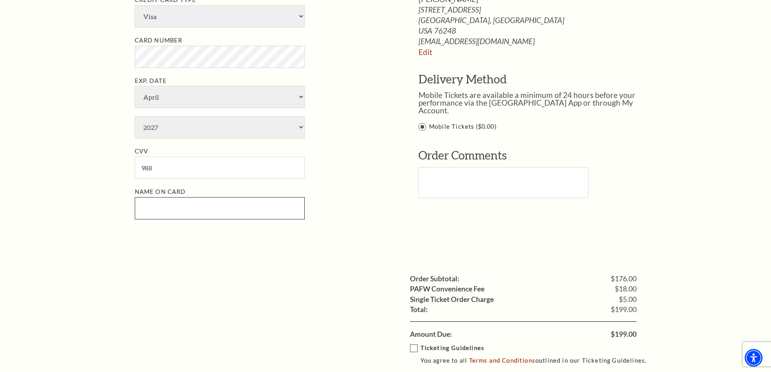
scroll to position [486, 0]
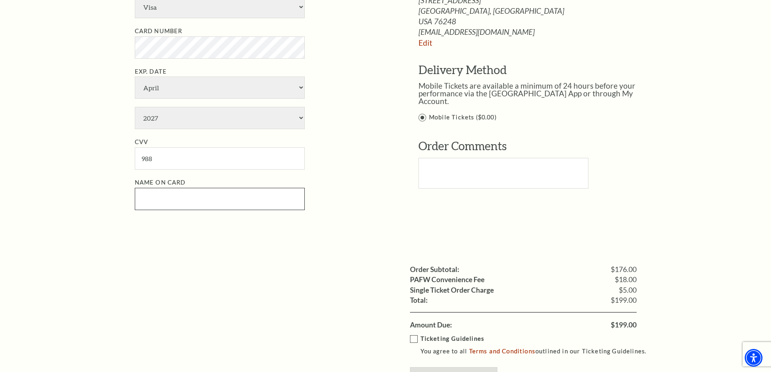
click at [173, 202] on input "Name on Card" at bounding box center [220, 199] width 170 height 22
type input "[PERSON_NAME]"
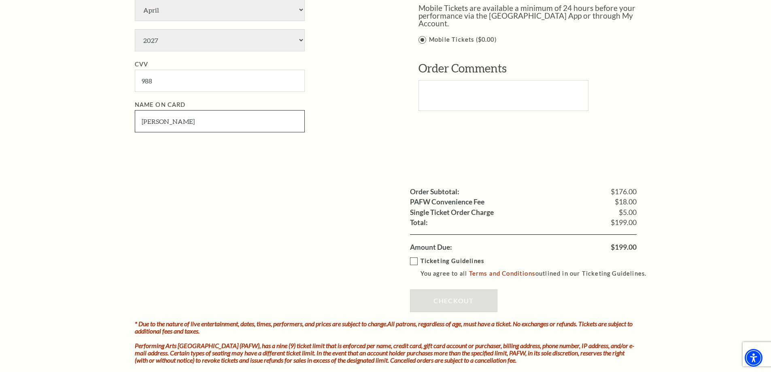
scroll to position [567, 0]
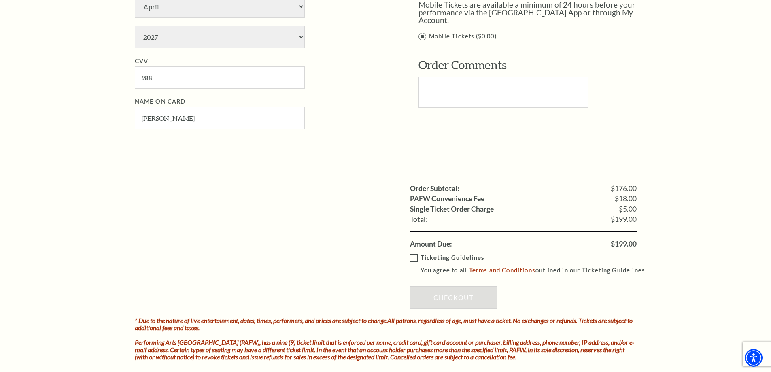
click at [413, 258] on label "Ticketing Guidelines You agree to all Terms and Conditions outlined in our Tick…" at bounding box center [532, 264] width 244 height 22
click at [0, 0] on input "Ticketing Guidelines You agree to all Terms and Conditions outlined in our Tick…" at bounding box center [0, 0] width 0 height 0
click at [448, 296] on link "Checkout" at bounding box center [453, 297] width 87 height 23
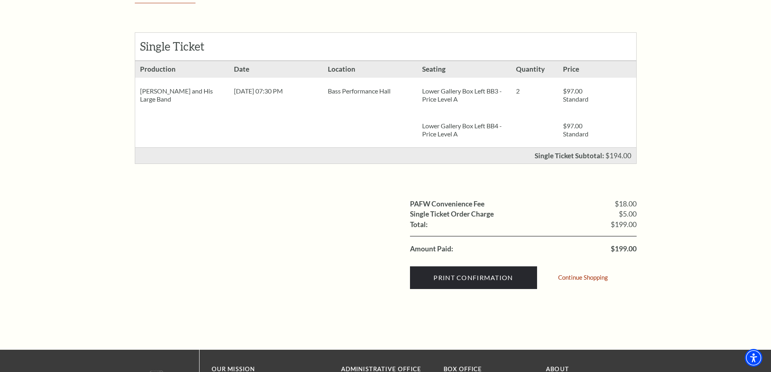
scroll to position [162, 0]
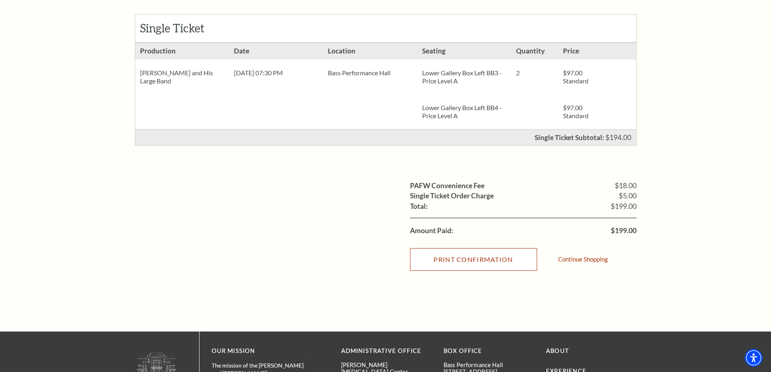
click at [465, 258] on input "Print Confirmation" at bounding box center [473, 259] width 127 height 23
click at [450, 259] on input "Print Confirmation" at bounding box center [473, 259] width 127 height 23
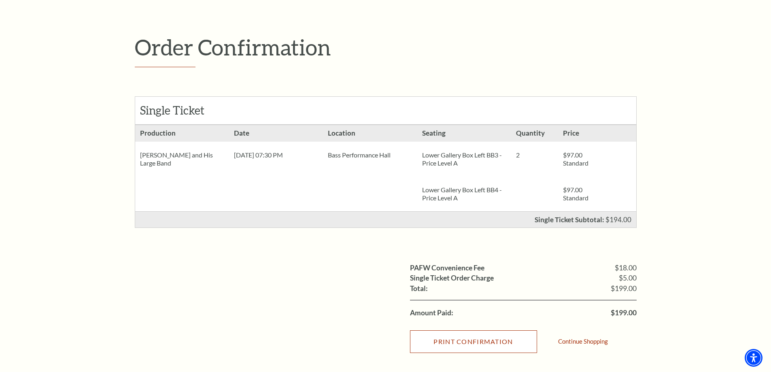
scroll to position [0, 0]
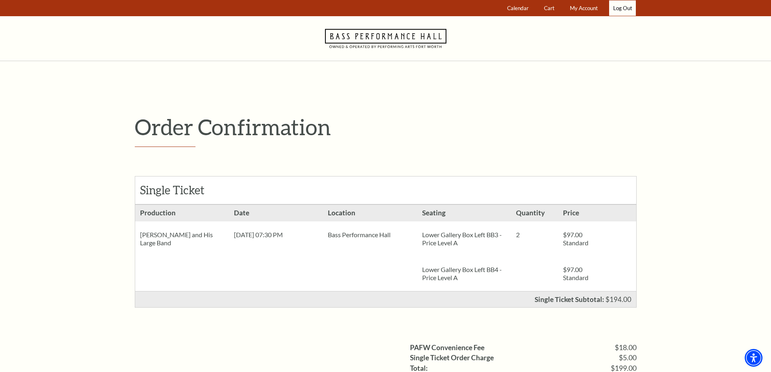
click at [626, 8] on link "Log Out" at bounding box center [622, 8] width 27 height 16
